Goal: Transaction & Acquisition: Purchase product/service

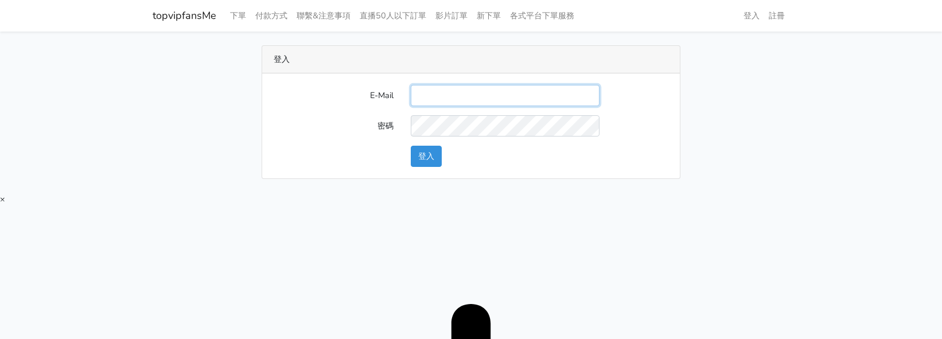
drag, startPoint x: 456, startPoint y: 87, endPoint x: 463, endPoint y: 103, distance: 17.5
click at [456, 87] on input "E-Mail" at bounding box center [505, 95] width 189 height 21
type input "[EMAIL_ADDRESS][DOMAIN_NAME]"
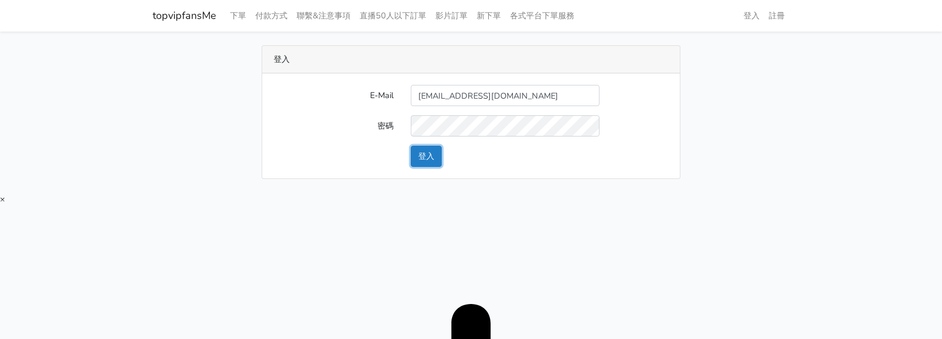
click at [425, 152] on button "登入" at bounding box center [426, 156] width 31 height 21
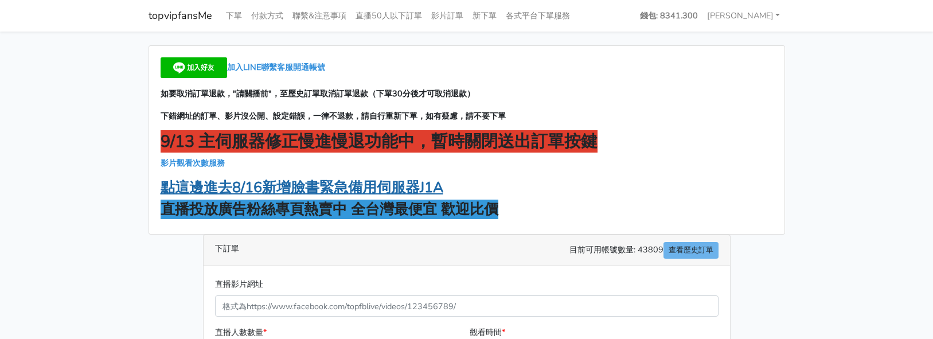
click at [332, 189] on strong "點這邊進去8/16新增臉書緊急備用伺服器J1A" at bounding box center [302, 188] width 283 height 20
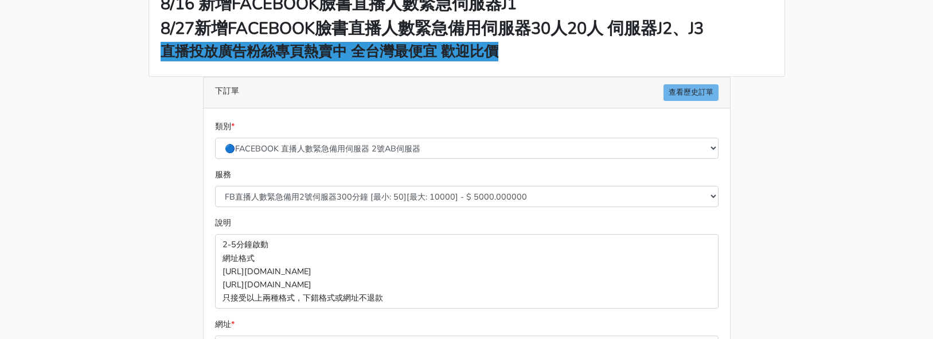
scroll to position [115, 0]
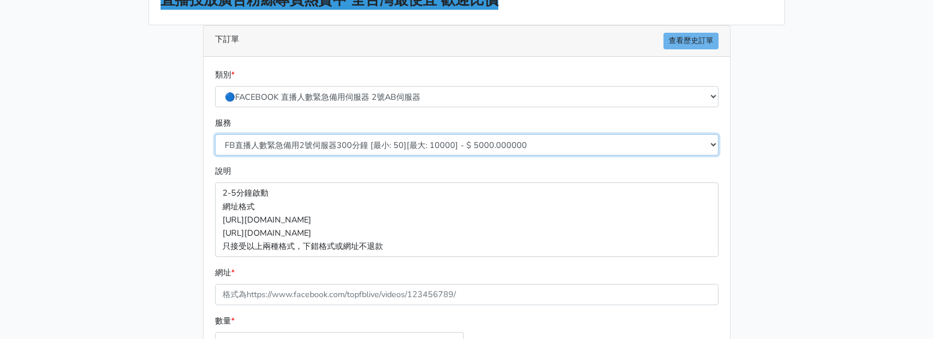
click at [363, 147] on select "FB直播人數緊急備用2號伺服器300分鐘 [最小: 50][最大: 10000] - $ 5000.000000 FB直播人數緊急備用2號伺服器60分鐘 [最…" at bounding box center [467, 144] width 504 height 21
select select "577"
click at [215, 134] on select "FB直播人數緊急備用2號伺服器300分鐘 [最小: 50][最大: 10000] - $ 5000.000000 FB直播人數緊急備用2號伺服器60分鐘 [最…" at bounding box center [467, 144] width 504 height 21
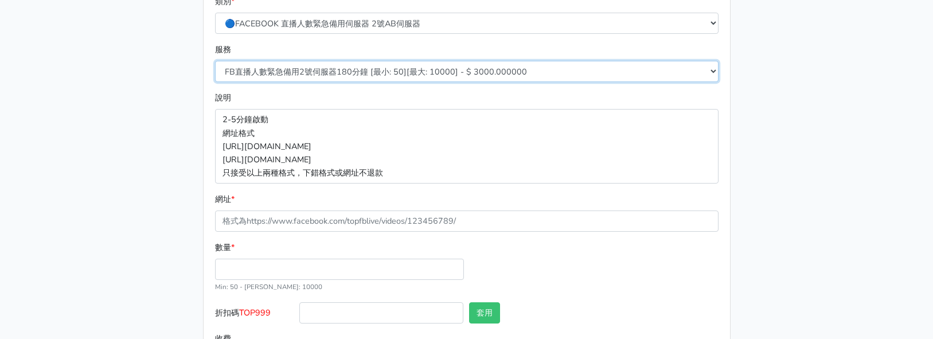
scroll to position [246, 0]
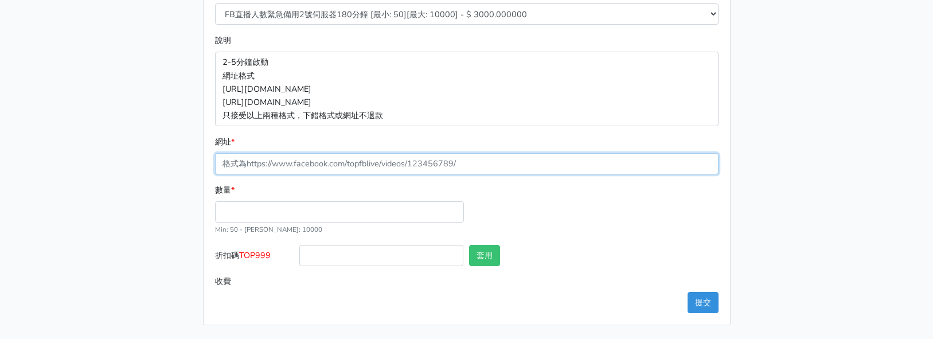
click at [272, 173] on input "網址 *" at bounding box center [467, 163] width 504 height 21
paste input "https://www.facebook.com/100083399346069/videos/24088528337498882"
type input "https://www.facebook.com/100083399346069/videos/24088528337498882"
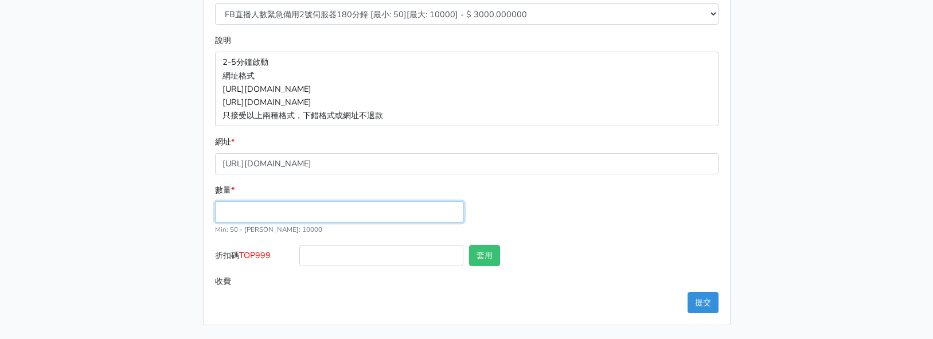
click at [245, 204] on input "數量 *" at bounding box center [339, 211] width 249 height 21
type input "100"
type input "300.000"
click at [267, 256] on span "TOP999" at bounding box center [255, 255] width 32 height 11
click at [299, 256] on input "折扣碼 TOP999" at bounding box center [381, 255] width 164 height 21
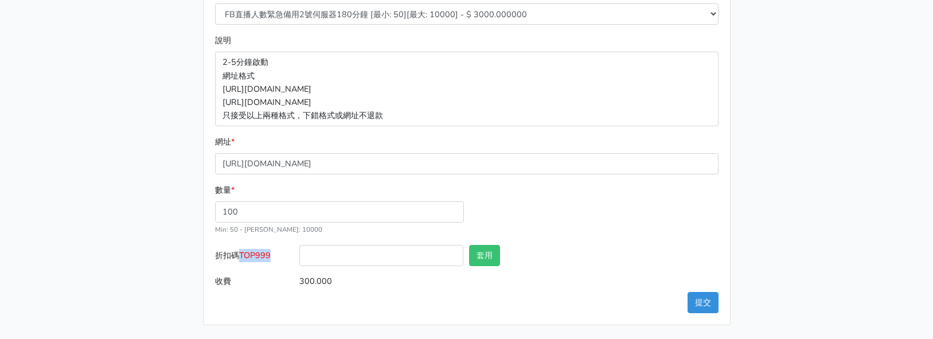
click at [267, 256] on span "TOP999" at bounding box center [255, 255] width 32 height 11
click at [299, 256] on input "折扣碼 TOP999" at bounding box center [381, 255] width 164 height 21
copy span "TOP999"
click at [328, 256] on input "折扣碼 TOP999" at bounding box center [381, 255] width 164 height 21
paste input "TOP999"
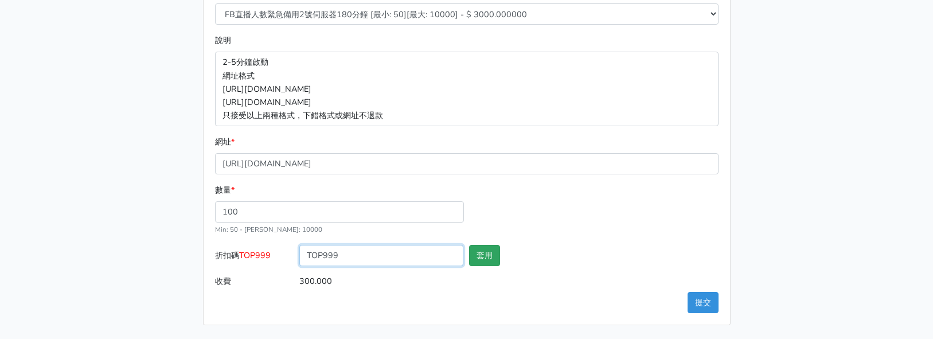
type input "TOP999"
click at [472, 254] on button "套用" at bounding box center [484, 255] width 31 height 21
type input "套用失敗"
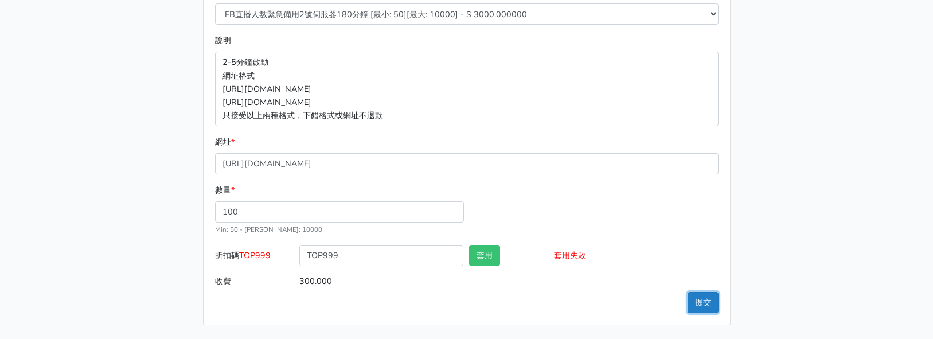
click at [692, 304] on button "提交" at bounding box center [703, 302] width 31 height 21
click at [137, 294] on main "8/16 新增FACEBOOK臉書直播人數緊急伺服器J1 8/27新增FACEBOOK臉書直播人數緊急備用伺服器30人20人 伺服器J2、J3 直播投放廣告粉…" at bounding box center [466, 62] width 933 height 553
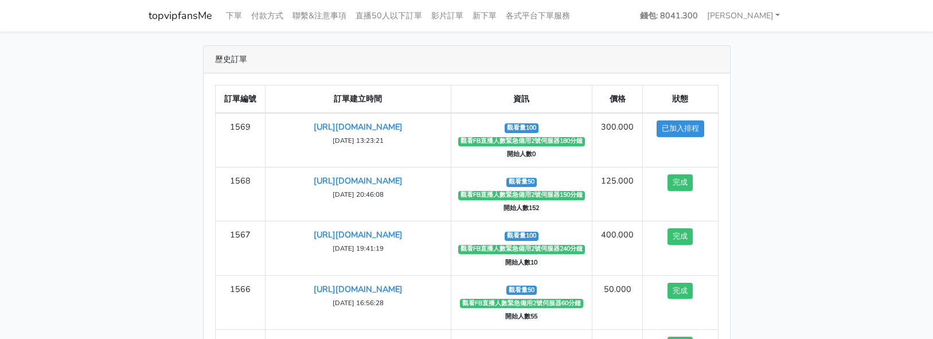
drag, startPoint x: 834, startPoint y: 117, endPoint x: 793, endPoint y: 98, distance: 44.6
click at [834, 117] on main "歷史訂單 訂單編號 訂單建立時間 資訊 價格 狀態 1569 [URL][DOMAIN_NAME] ‹" at bounding box center [466, 240] width 933 height 417
